Goal: Ask a question: Seek information or help from site administrators or community

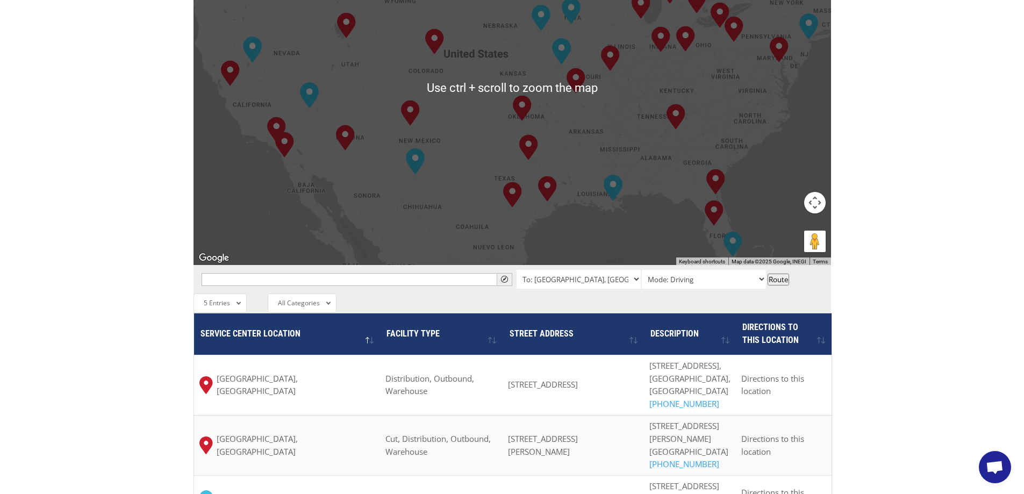
scroll to position [699, 0]
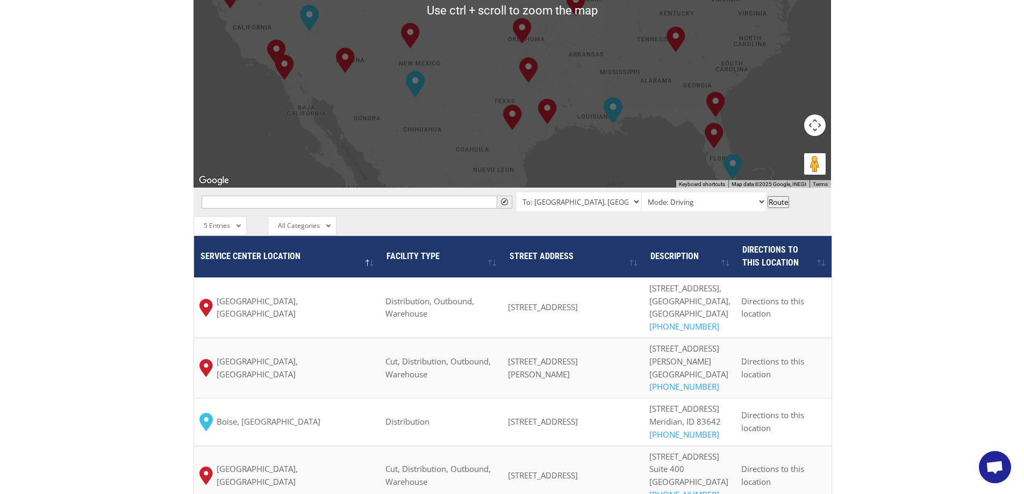
click at [989, 466] on span "Open chat" at bounding box center [995, 468] width 18 height 15
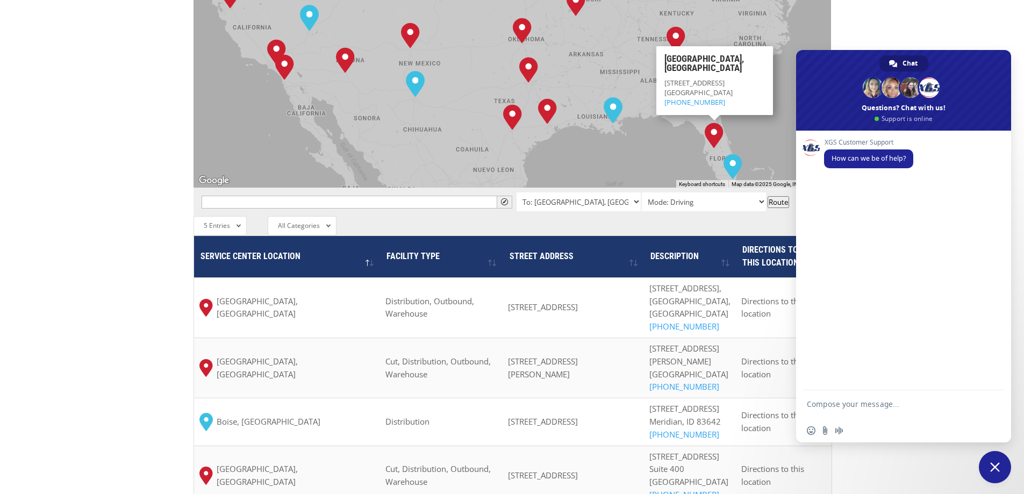
click at [865, 405] on textarea "Compose your message..." at bounding box center [892, 408] width 170 height 19
type textarea "Hello, looking for a driver ETA for a pickup"
click at [996, 407] on span "Send" at bounding box center [993, 406] width 8 height 8
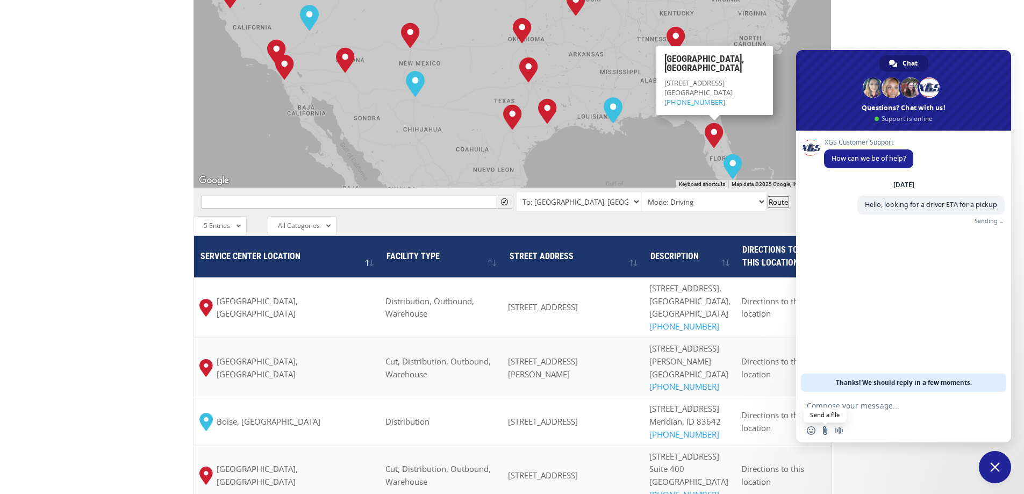
click at [824, 430] on input "Send a file" at bounding box center [825, 430] width 9 height 9
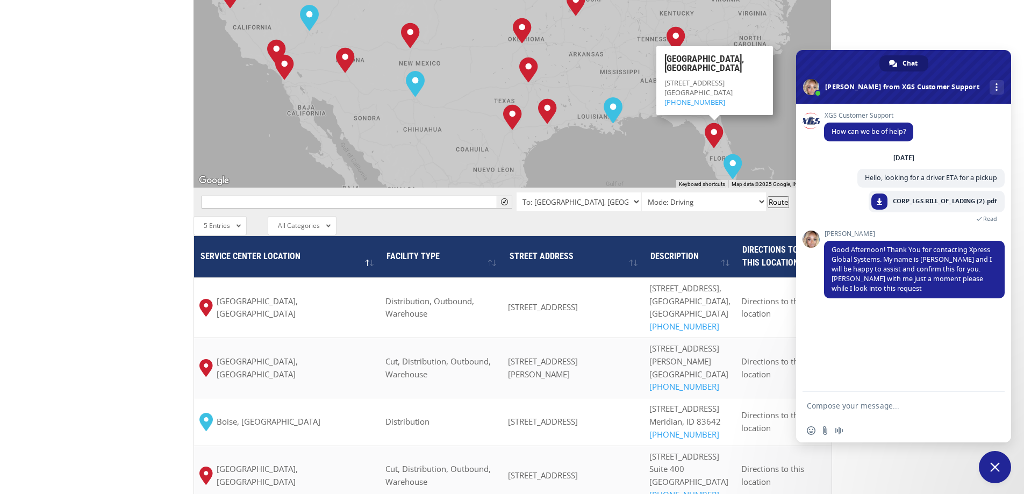
click at [878, 402] on textarea "Compose your message..." at bounding box center [892, 406] width 170 height 10
type textarea "Thank you in advance!"
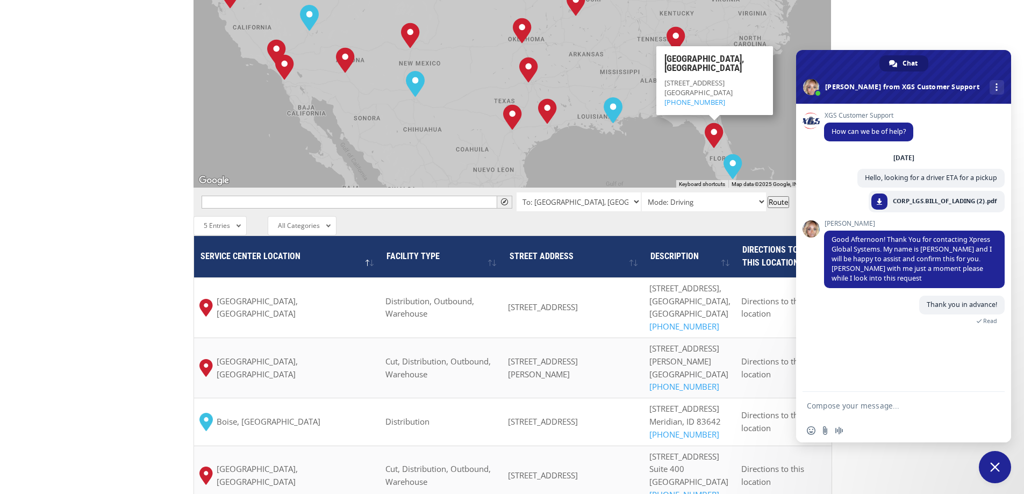
click at [108, 100] on div "The most powerful map in the flooring industry. Our nationwide network lets you…" at bounding box center [512, 86] width 1024 height 1001
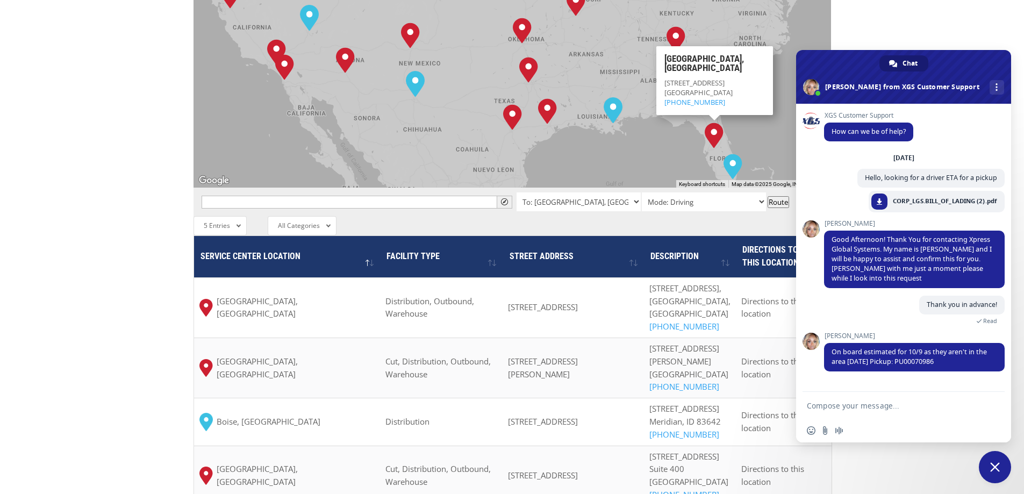
click at [857, 402] on textarea "Compose your message..." at bounding box center [892, 406] width 170 height 10
type textarea "Thank you for the update. What days is this location serviced?"
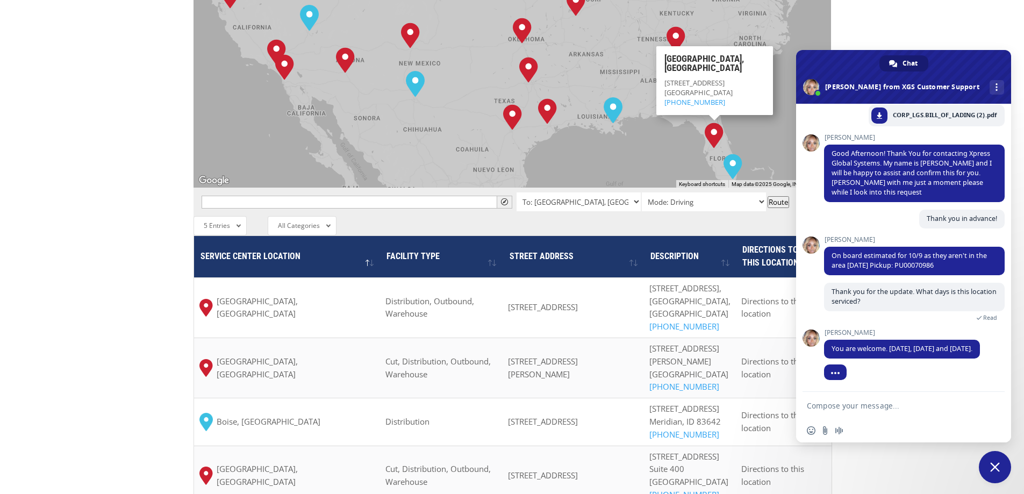
scroll to position [96, 0]
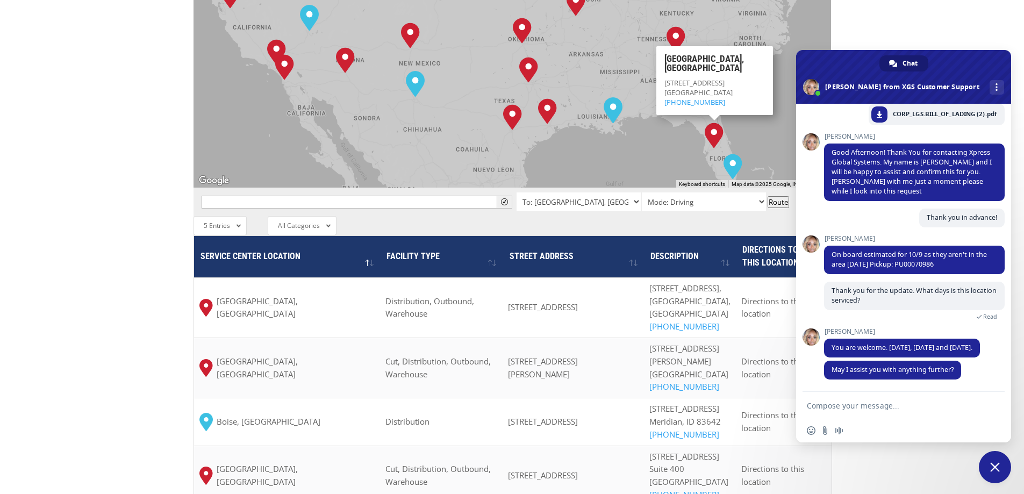
click at [874, 403] on textarea "Compose your message..." at bounding box center [892, 406] width 170 height 10
type textarea "That's all I have, thanks so much for your help!"
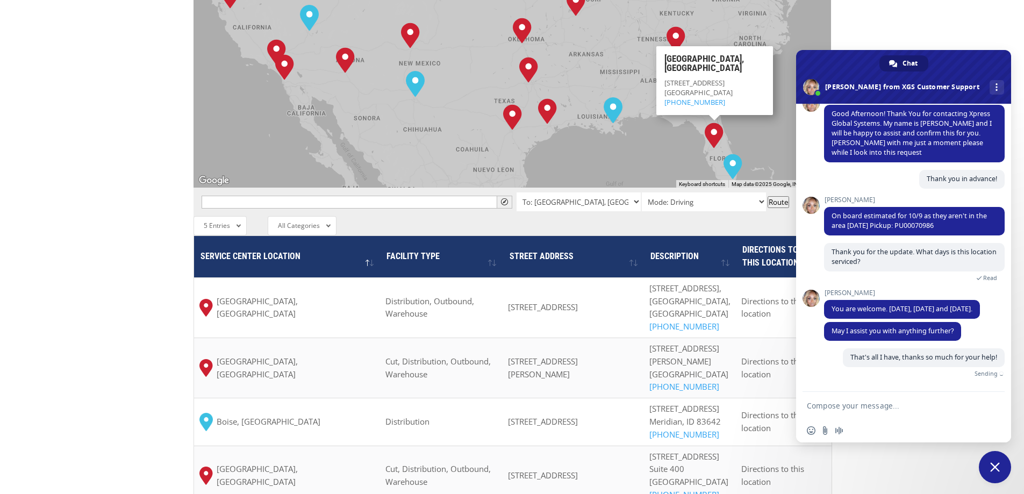
scroll to position [123, 0]
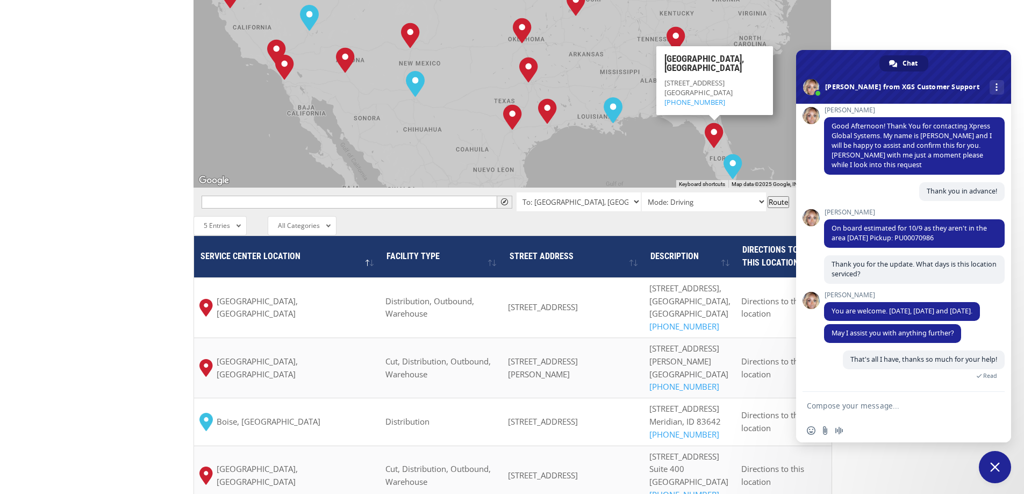
click at [143, 145] on div "The most powerful map in the flooring industry. Our nationwide network lets you…" at bounding box center [512, 86] width 1024 height 1001
click at [106, 43] on div "The most powerful map in the flooring industry. Our nationwide network lets you…" at bounding box center [512, 86] width 1024 height 1001
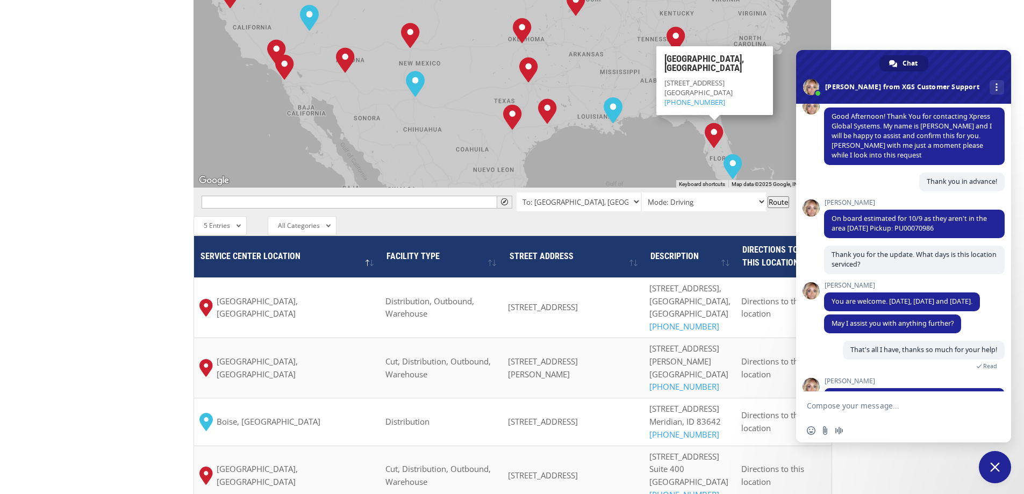
scroll to position [231, 0]
